Goal: Download file/media

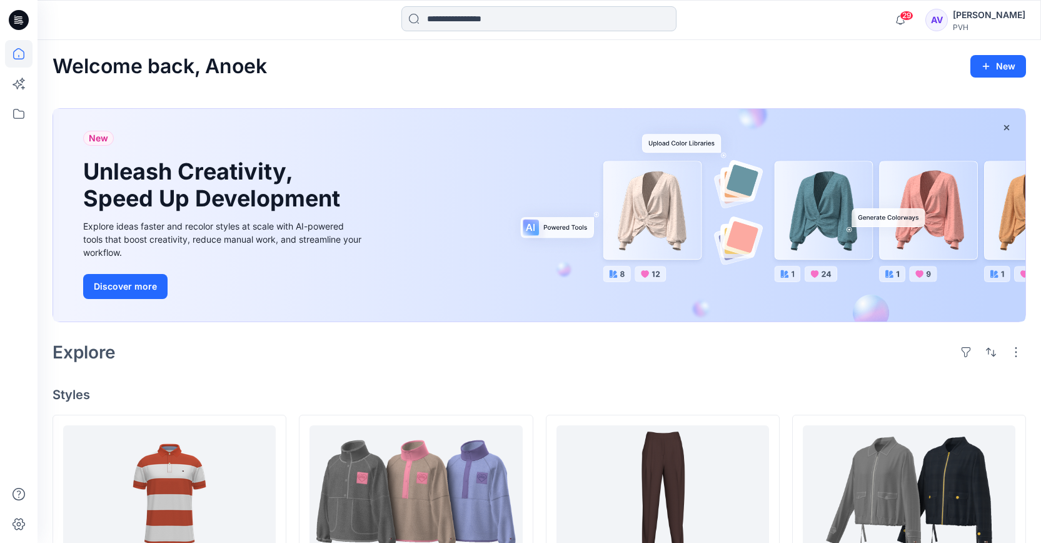
click at [514, 14] on input at bounding box center [539, 18] width 275 height 25
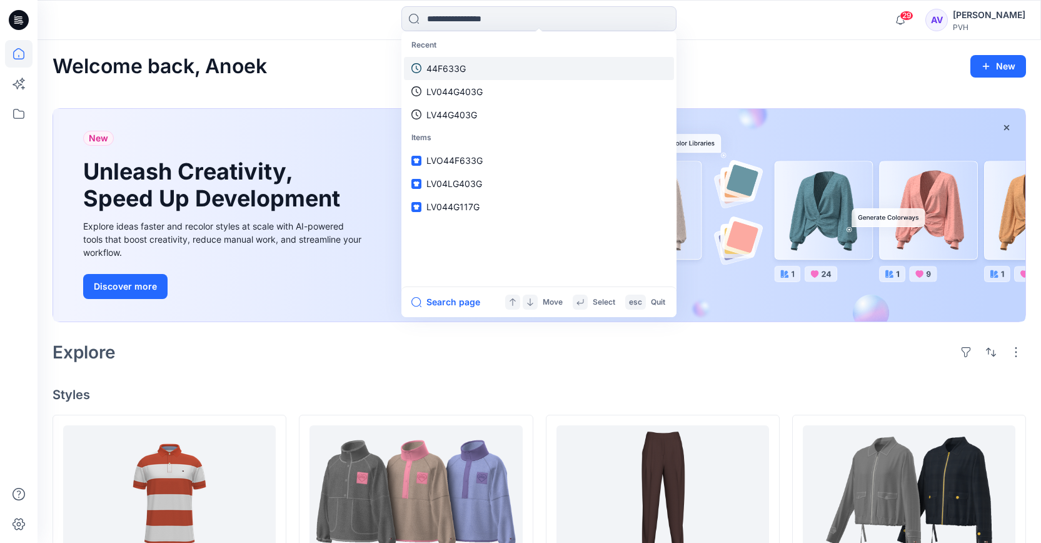
click at [453, 68] on p "44F633G" at bounding box center [446, 68] width 39 height 13
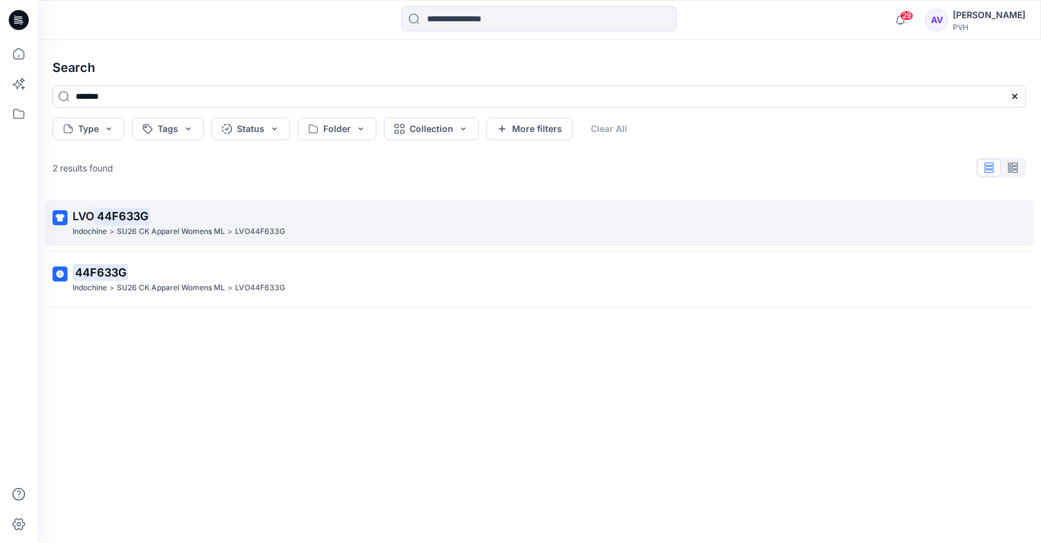
click at [84, 213] on span "LVO" at bounding box center [84, 216] width 22 height 13
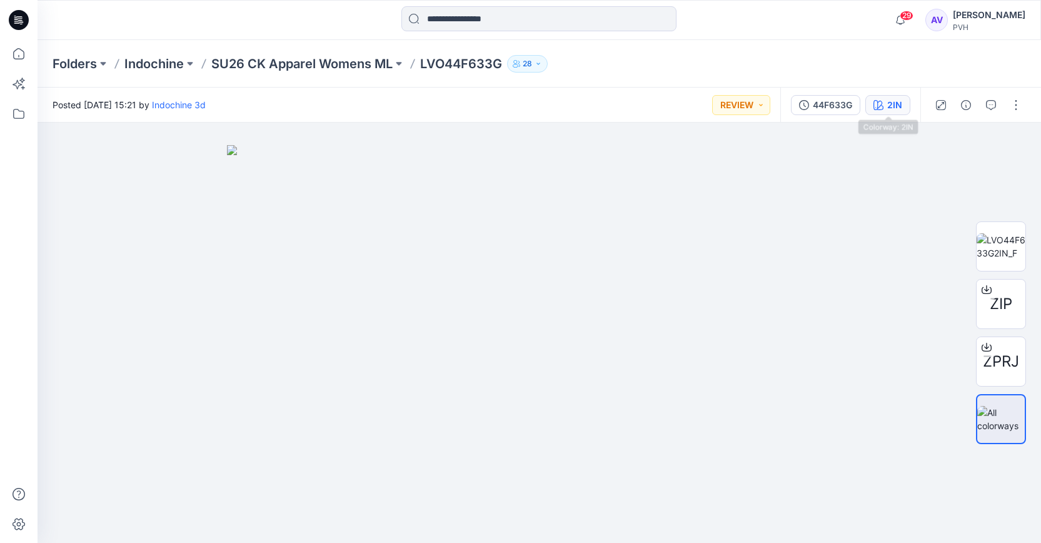
click at [904, 96] on button "2IN" at bounding box center [888, 105] width 45 height 20
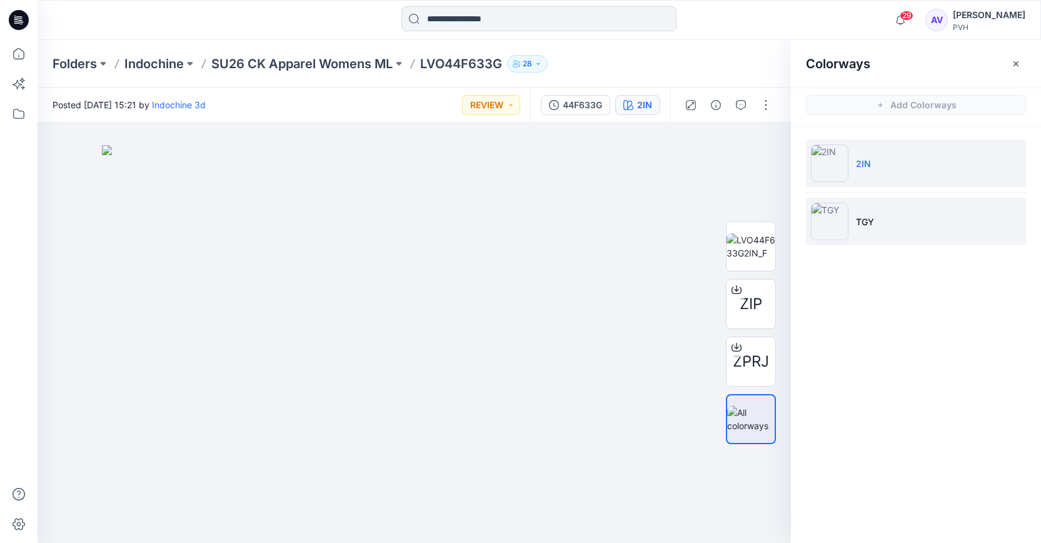
click at [848, 211] on img at bounding box center [830, 222] width 38 height 38
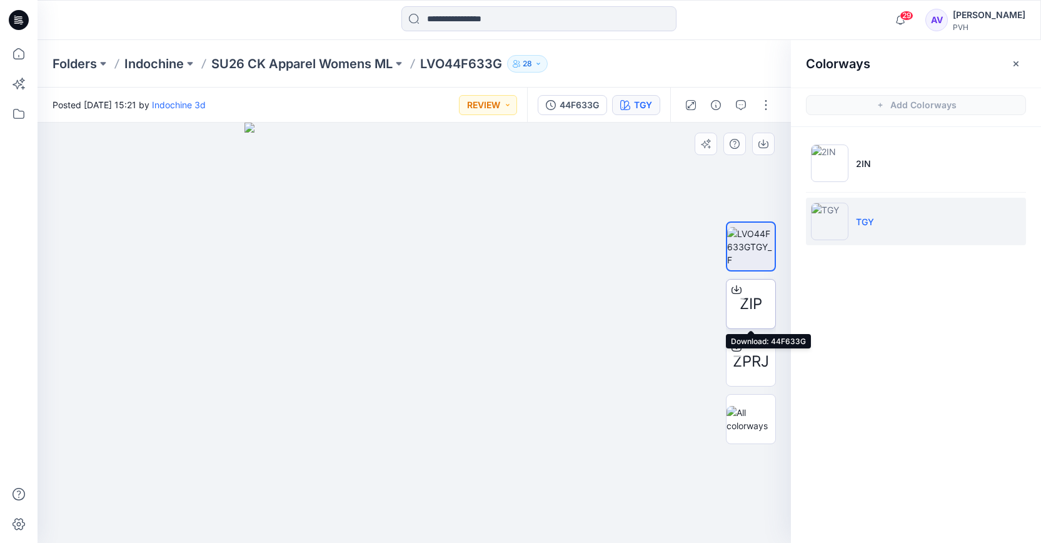
click at [747, 303] on span "ZIP" at bounding box center [751, 304] width 23 height 23
click at [739, 301] on div "ZIP" at bounding box center [751, 304] width 50 height 50
click at [772, 347] on div "ZPRJ" at bounding box center [751, 362] width 50 height 50
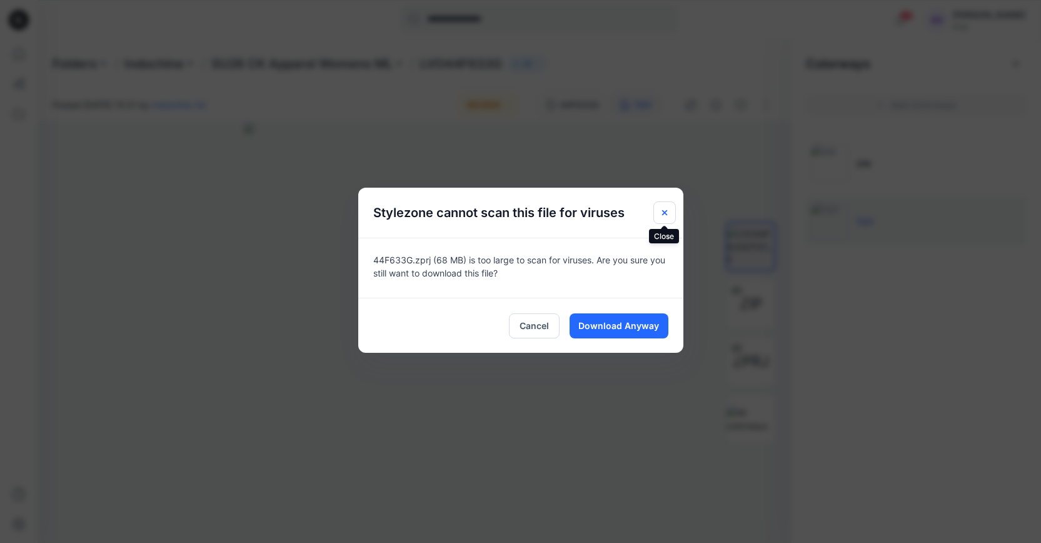
click at [667, 210] on icon "Close" at bounding box center [664, 212] width 5 height 5
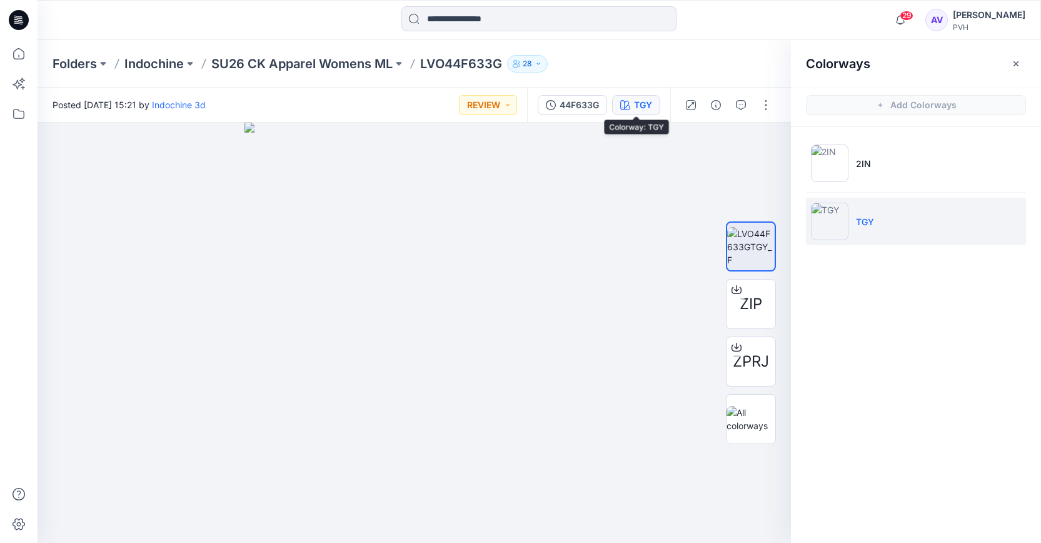
click at [636, 105] on div "TGY" at bounding box center [643, 105] width 18 height 14
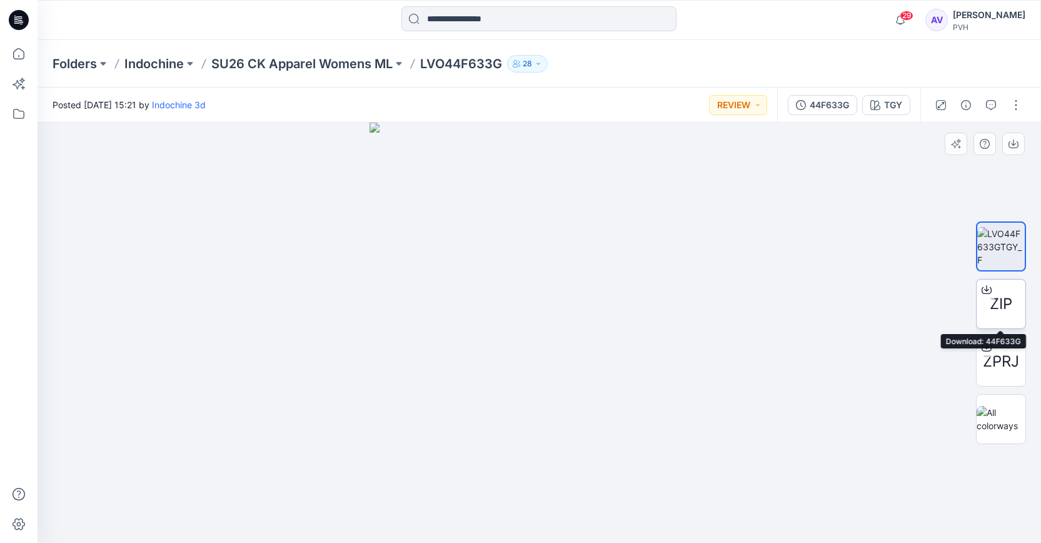
click at [996, 309] on span "ZIP" at bounding box center [1001, 304] width 23 height 23
click at [882, 102] on button "TGY" at bounding box center [887, 105] width 48 height 20
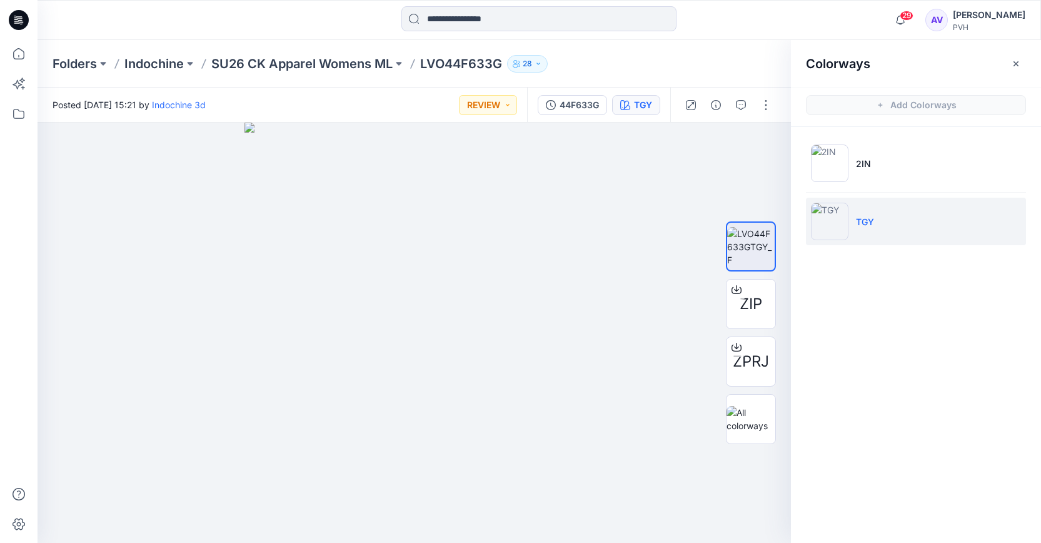
click at [843, 231] on img at bounding box center [830, 222] width 38 height 38
click at [750, 246] on img at bounding box center [751, 246] width 48 height 39
click at [753, 429] on img at bounding box center [751, 419] width 49 height 26
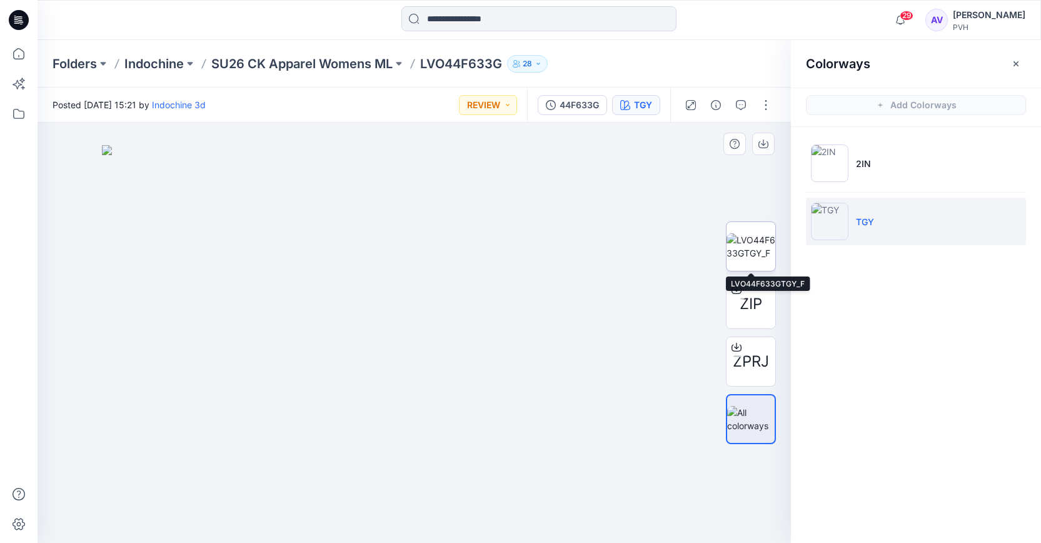
click at [750, 238] on img at bounding box center [751, 246] width 49 height 26
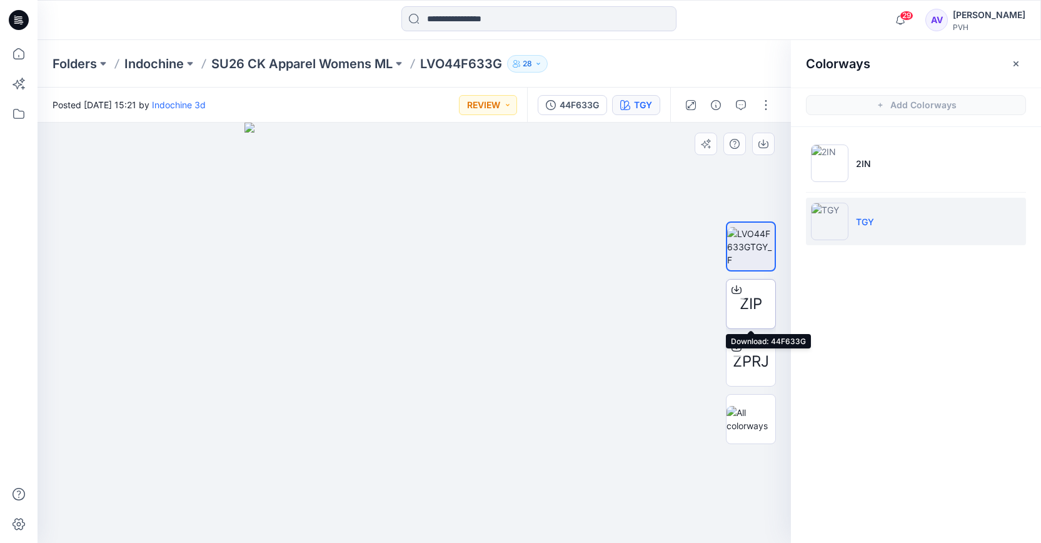
click at [751, 308] on span "ZIP" at bounding box center [751, 304] width 23 height 23
click at [634, 102] on button "TGY" at bounding box center [636, 105] width 48 height 20
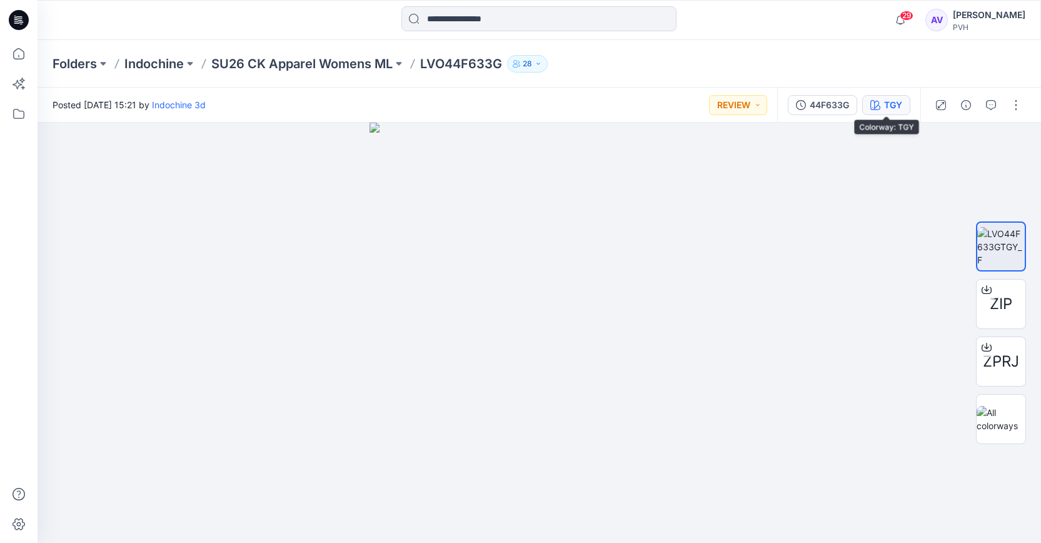
click at [893, 111] on button "TGY" at bounding box center [887, 105] width 48 height 20
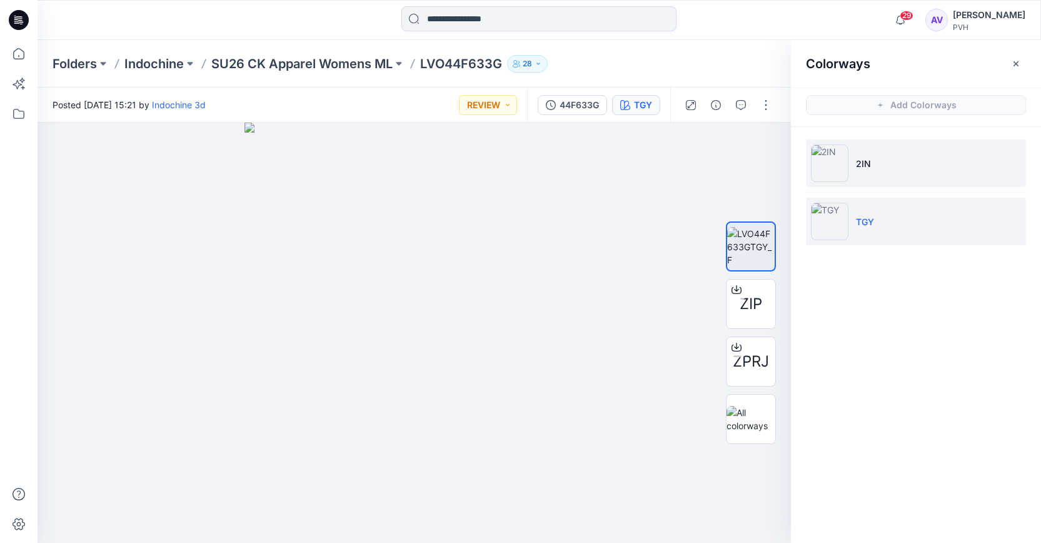
click at [896, 156] on li "2IN" at bounding box center [916, 163] width 220 height 48
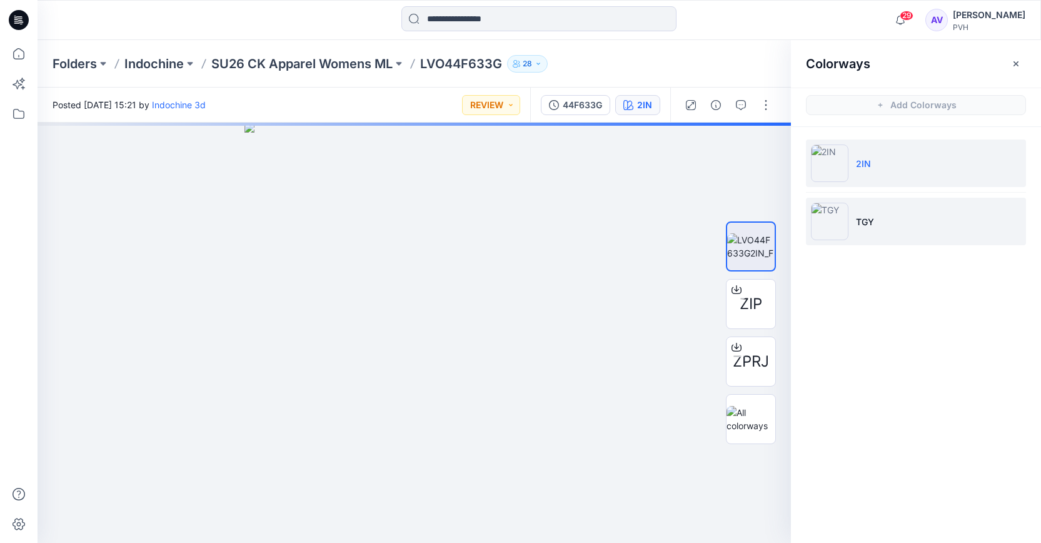
click at [889, 215] on li "TGY" at bounding box center [916, 222] width 220 height 48
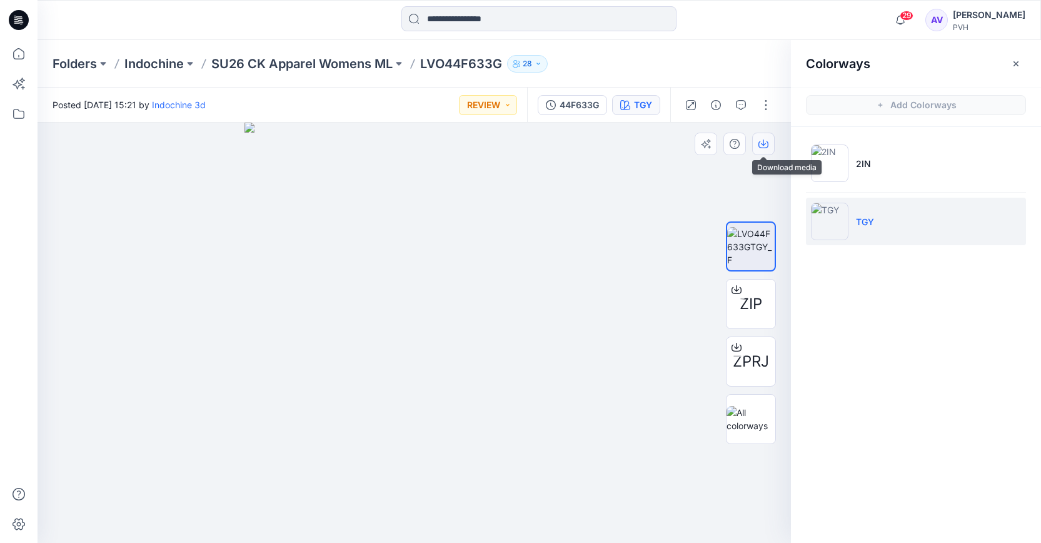
click at [757, 146] on button "button" at bounding box center [763, 144] width 23 height 23
